Goal: Transaction & Acquisition: Purchase product/service

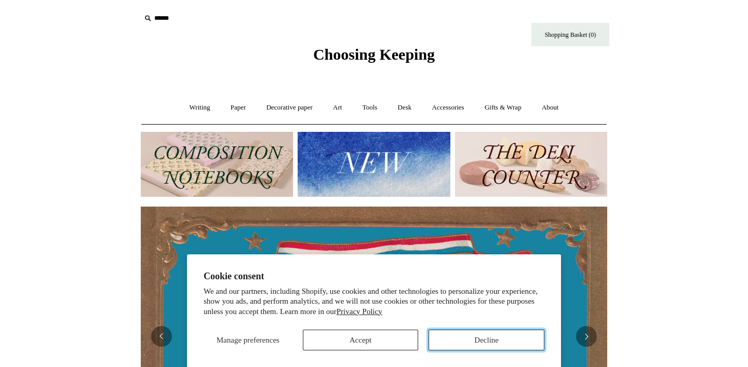
click at [467, 336] on button "Decline" at bounding box center [487, 340] width 116 height 21
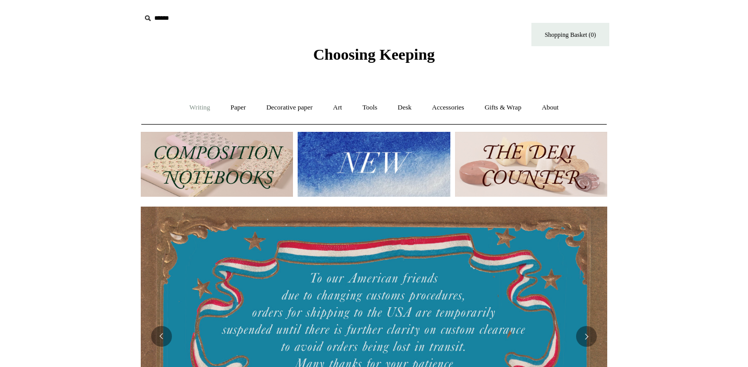
click at [199, 110] on link "Writing +" at bounding box center [199, 108] width 39 height 28
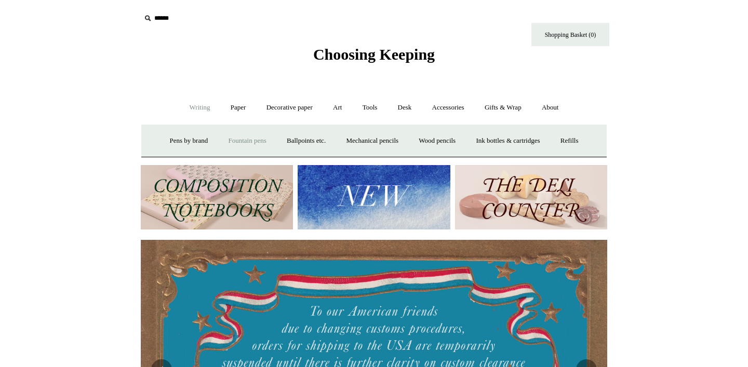
click at [255, 139] on link "Fountain pens +" at bounding box center [247, 141] width 57 height 28
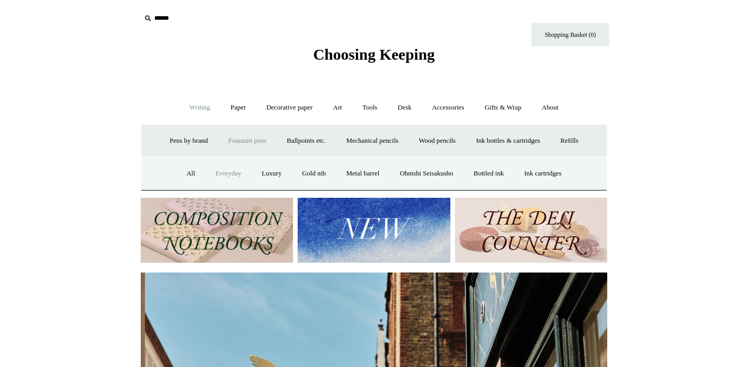
scroll to position [0, 467]
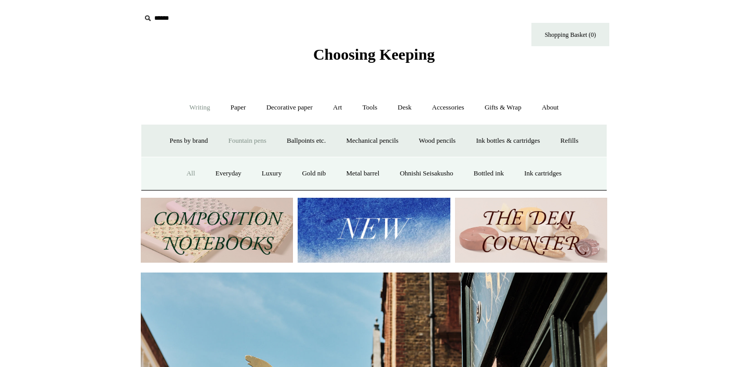
click at [177, 173] on link "All" at bounding box center [191, 174] width 28 height 28
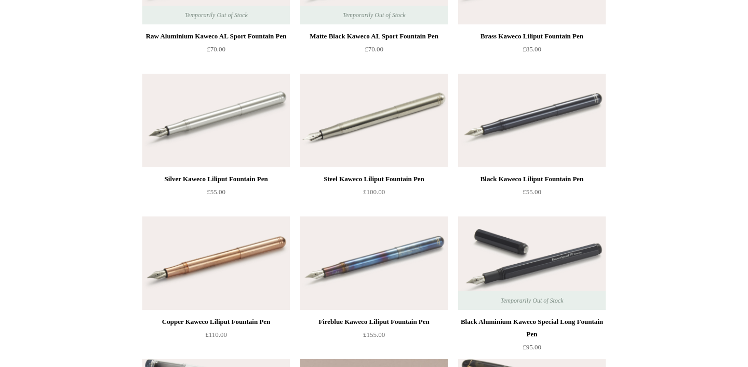
scroll to position [2042, 0]
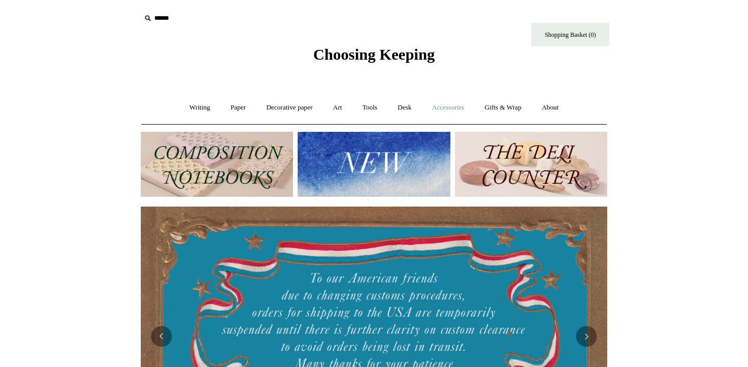
click at [445, 109] on link "Accessories +" at bounding box center [448, 108] width 51 height 28
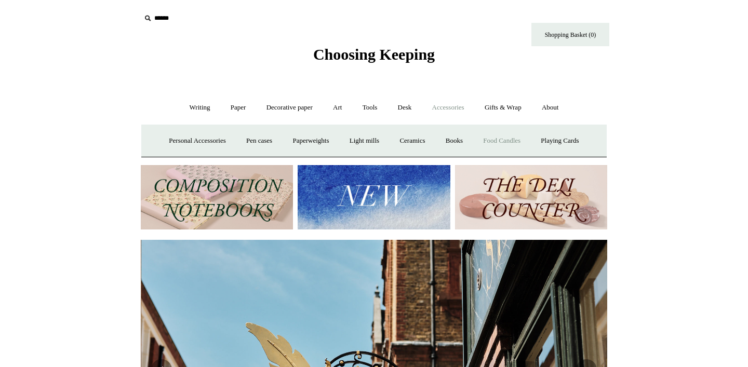
scroll to position [0, 467]
click at [334, 112] on link "Art +" at bounding box center [338, 108] width 28 height 28
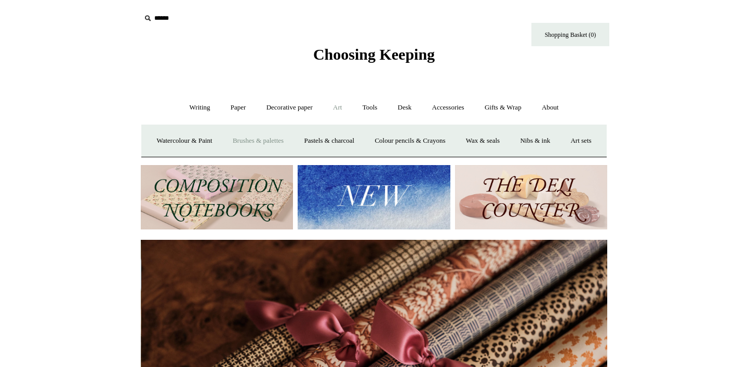
scroll to position [0, 933]
click at [290, 103] on link "Decorative paper +" at bounding box center [289, 108] width 65 height 28
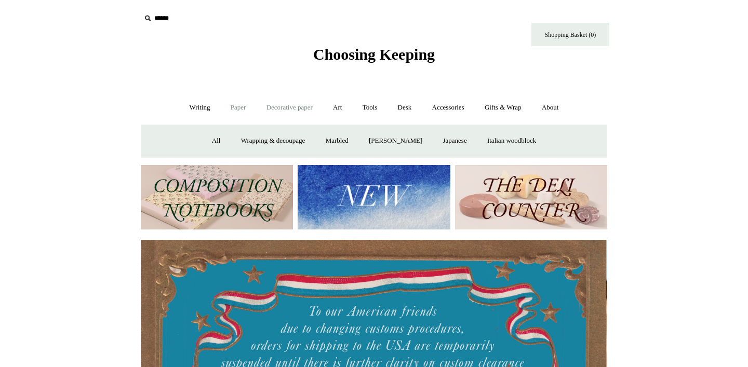
scroll to position [0, 0]
click at [234, 109] on link "Paper +" at bounding box center [238, 108] width 34 height 28
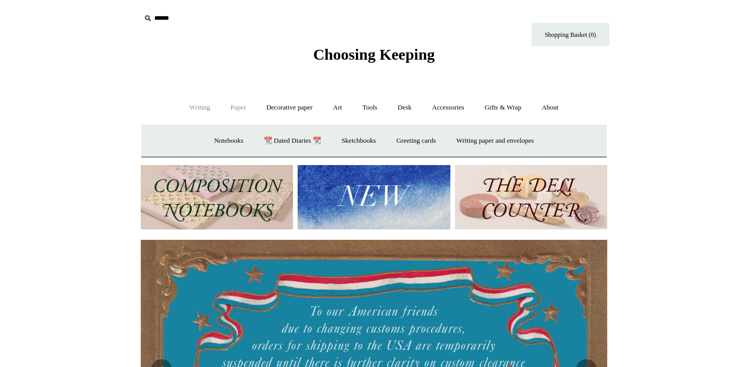
click at [200, 106] on link "Writing +" at bounding box center [199, 108] width 39 height 28
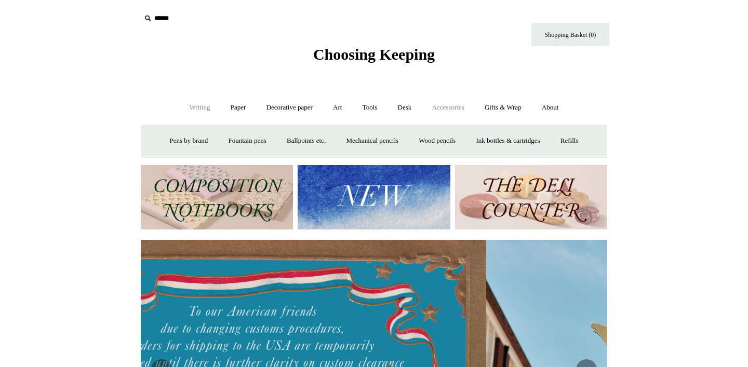
click at [449, 111] on link "Accessories +" at bounding box center [448, 108] width 51 height 28
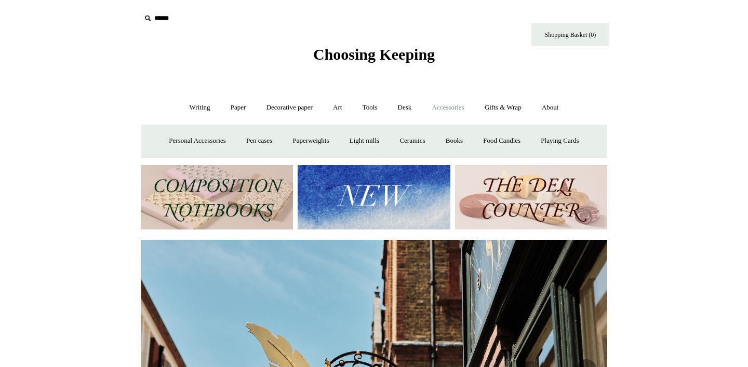
scroll to position [0, 467]
click at [503, 111] on link "Gifts & Wrap +" at bounding box center [503, 108] width 56 height 28
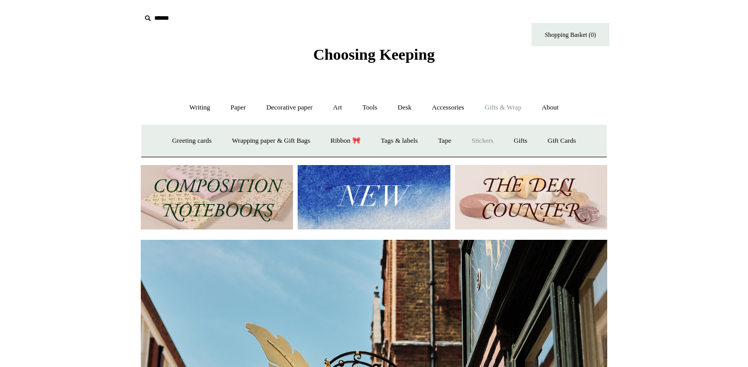
click at [488, 140] on link "Stickers" at bounding box center [483, 141] width 41 height 28
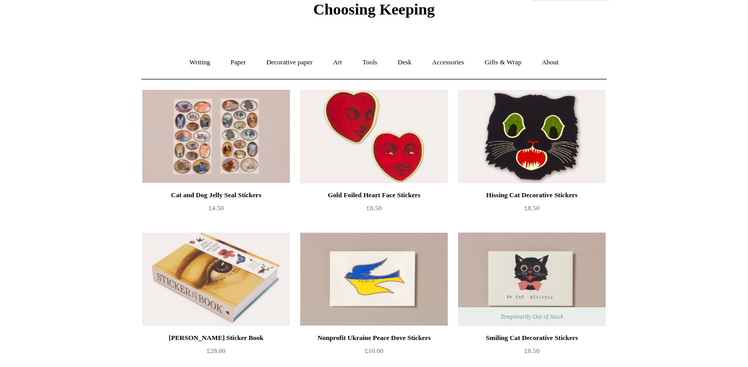
scroll to position [53, 0]
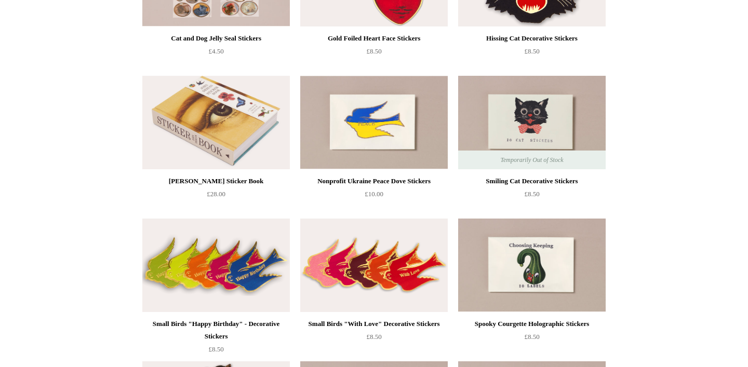
scroll to position [199, 0]
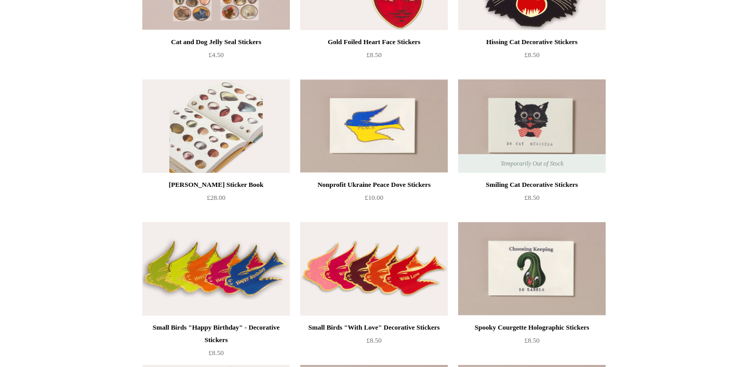
click at [204, 148] on img at bounding box center [216, 127] width 148 height 94
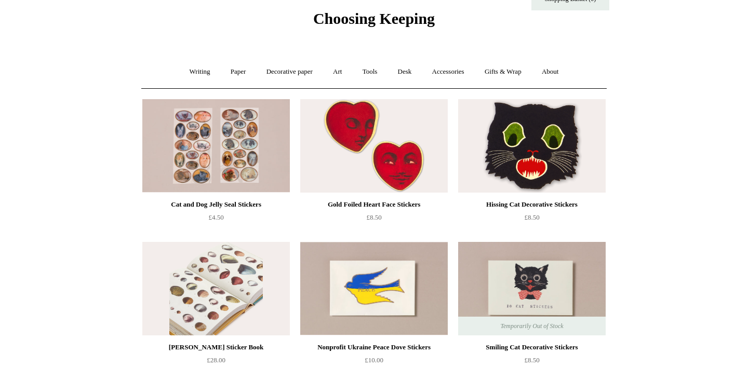
scroll to position [36, 0]
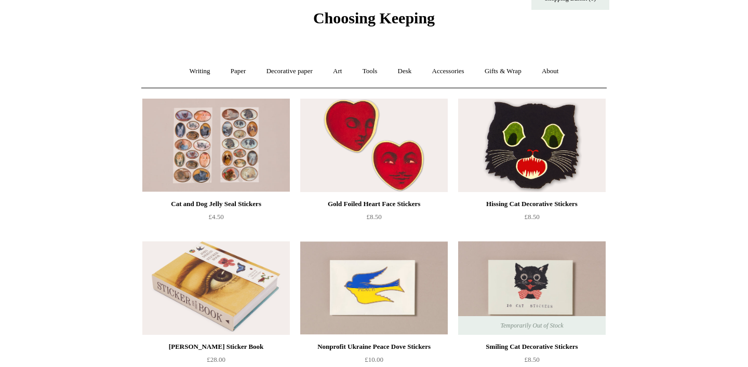
click at [361, 174] on img at bounding box center [374, 146] width 148 height 94
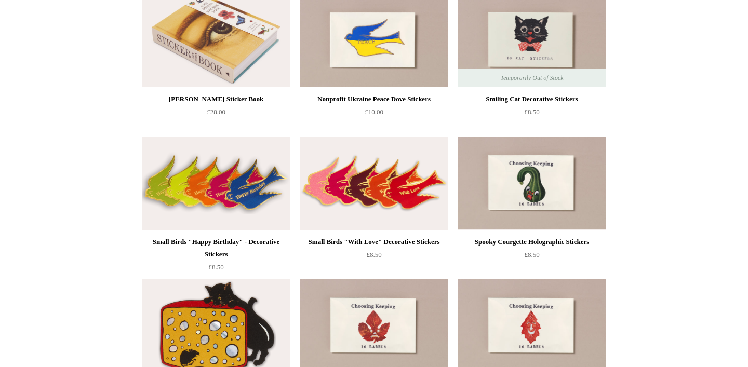
scroll to position [358, 0]
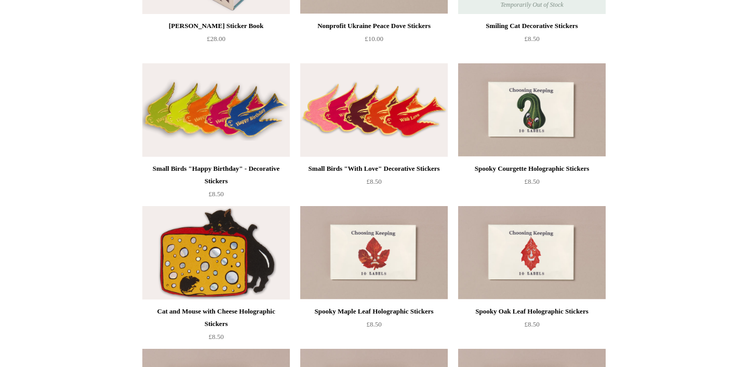
click at [231, 255] on img at bounding box center [216, 253] width 148 height 94
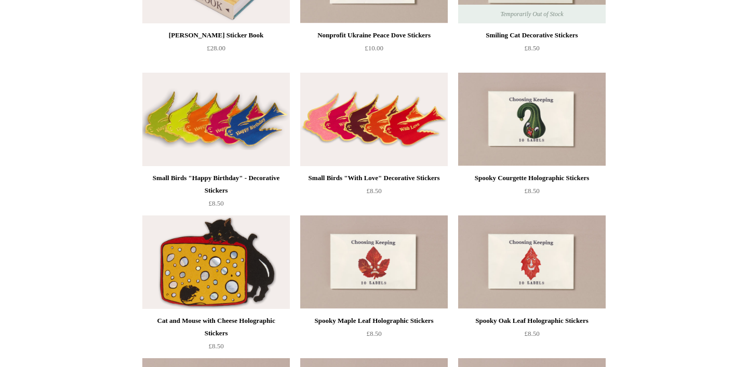
scroll to position [76, 0]
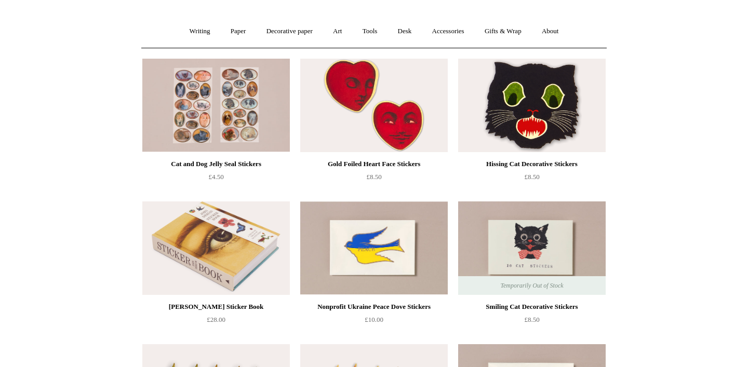
click at [578, 98] on img at bounding box center [532, 106] width 148 height 94
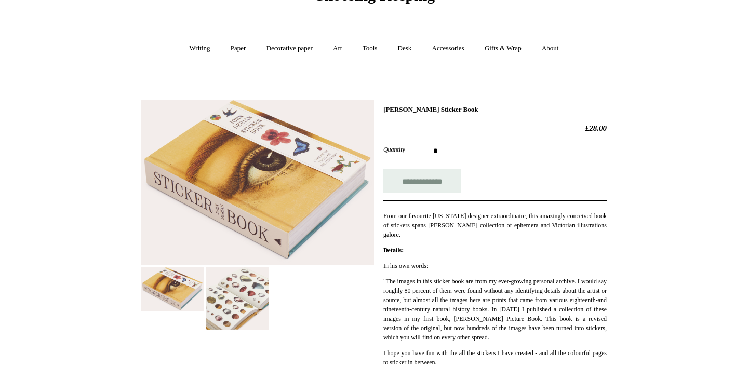
scroll to position [80, 0]
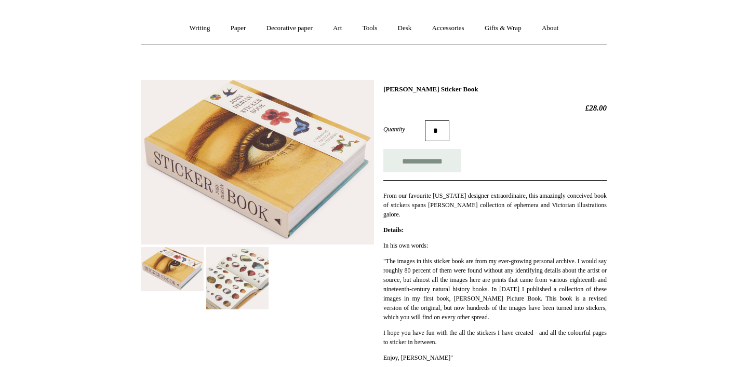
click at [247, 272] on img at bounding box center [237, 278] width 62 height 62
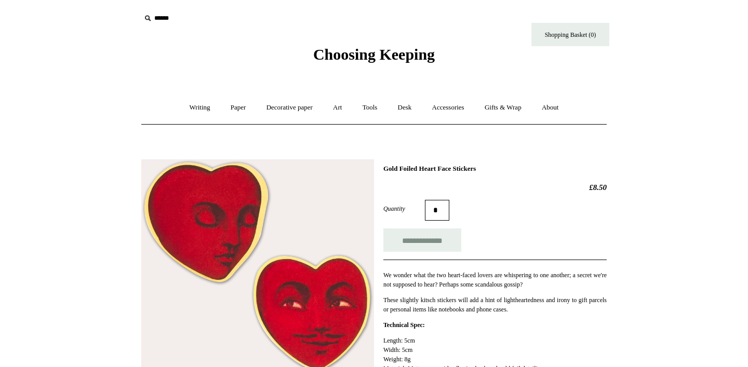
scroll to position [166, 0]
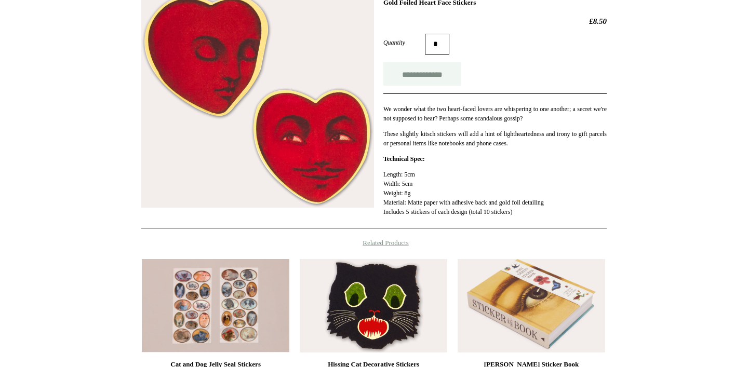
click at [435, 83] on input "**********" at bounding box center [423, 73] width 78 height 23
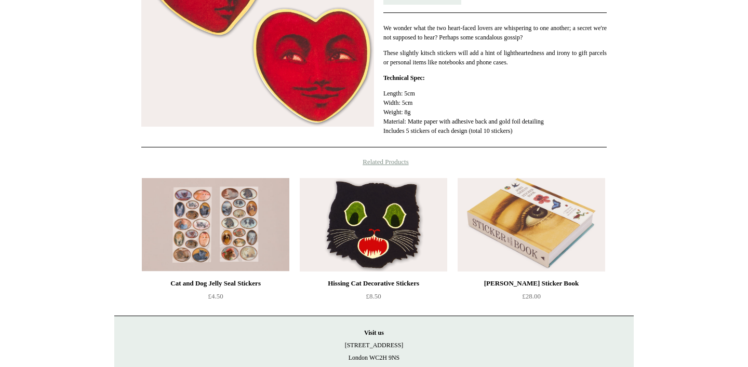
scroll to position [258, 0]
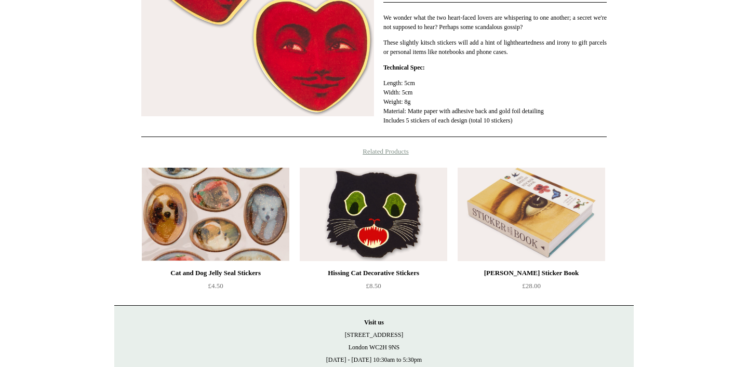
click at [162, 234] on img at bounding box center [216, 215] width 148 height 94
type input "**********"
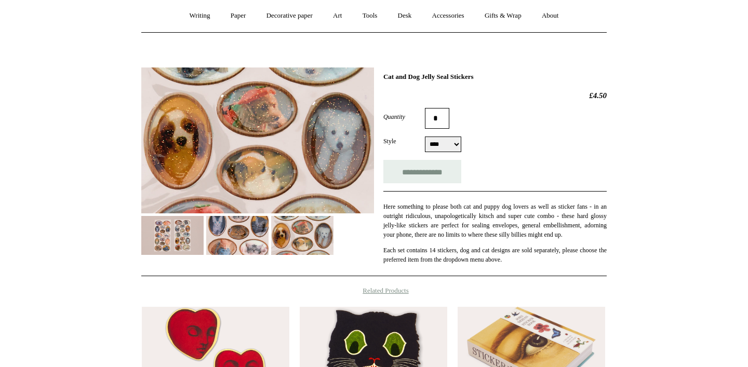
scroll to position [108, 0]
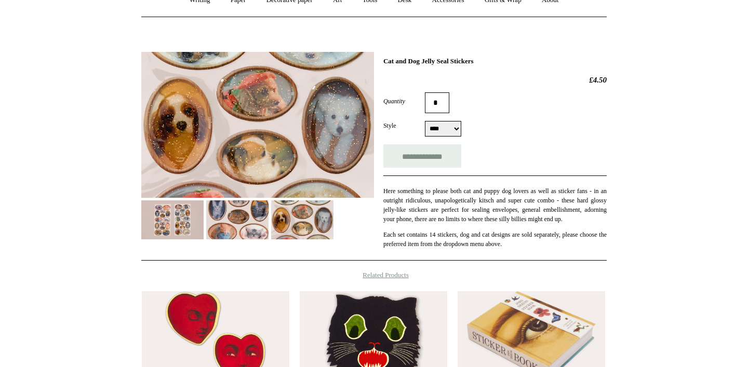
click at [308, 219] on img at bounding box center [302, 220] width 62 height 39
click at [220, 225] on img at bounding box center [237, 220] width 62 height 39
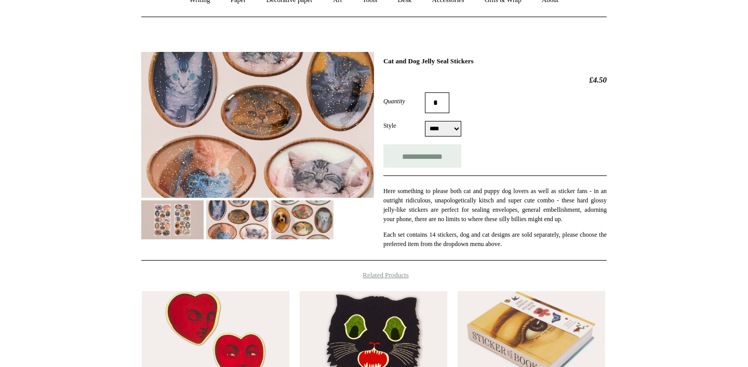
click at [180, 221] on img at bounding box center [172, 220] width 62 height 39
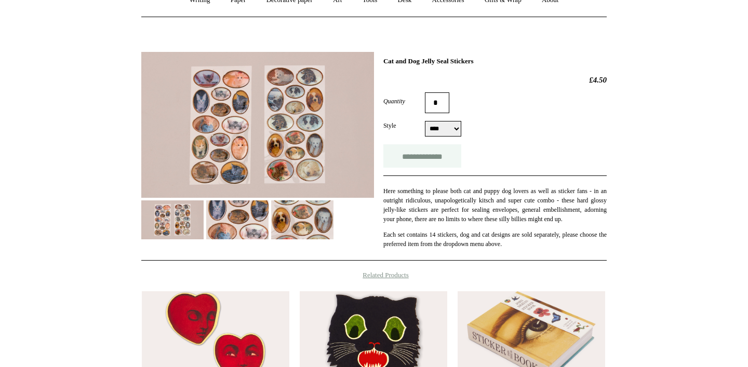
click at [430, 151] on input "**********" at bounding box center [423, 155] width 78 height 23
type input "**********"
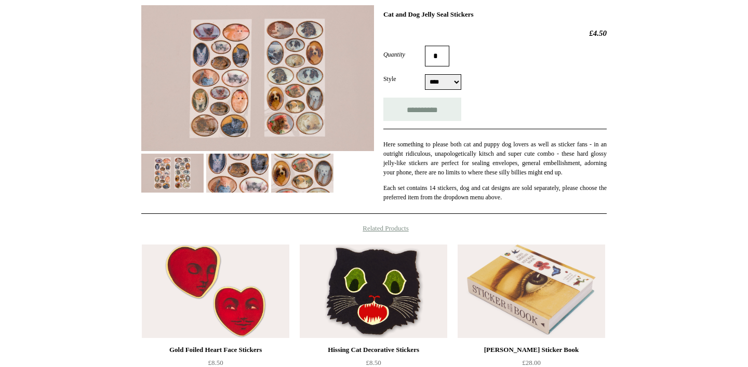
scroll to position [214, 0]
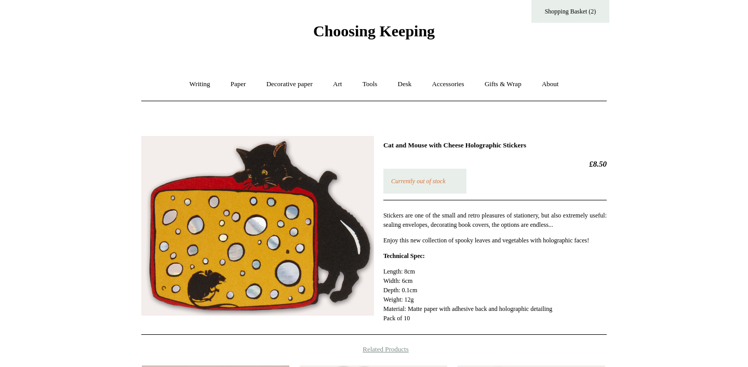
scroll to position [24, 0]
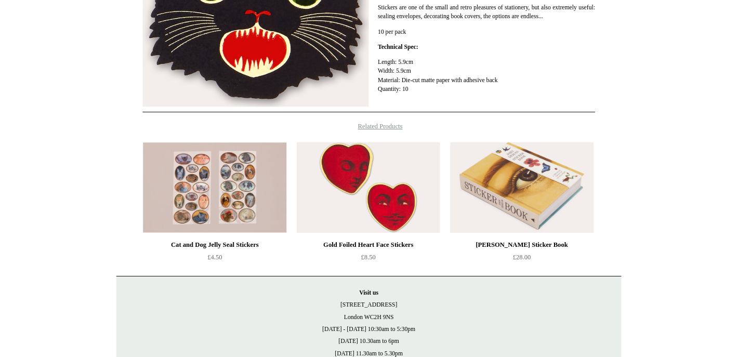
scroll to position [347, 0]
